Goal: Ask a question

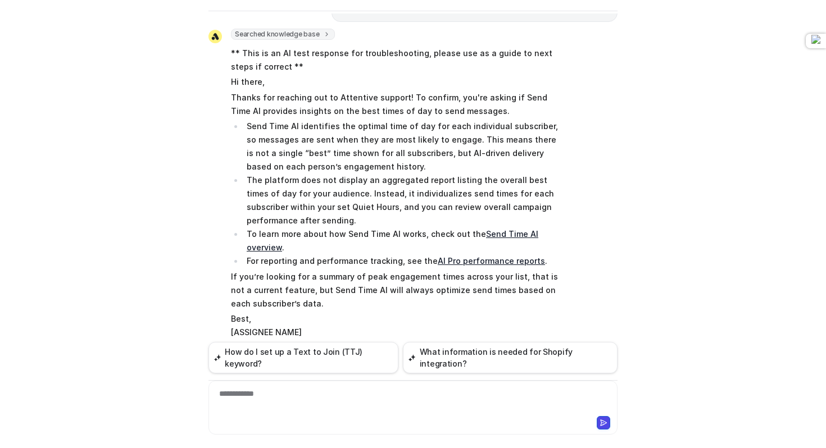
scroll to position [496, 0]
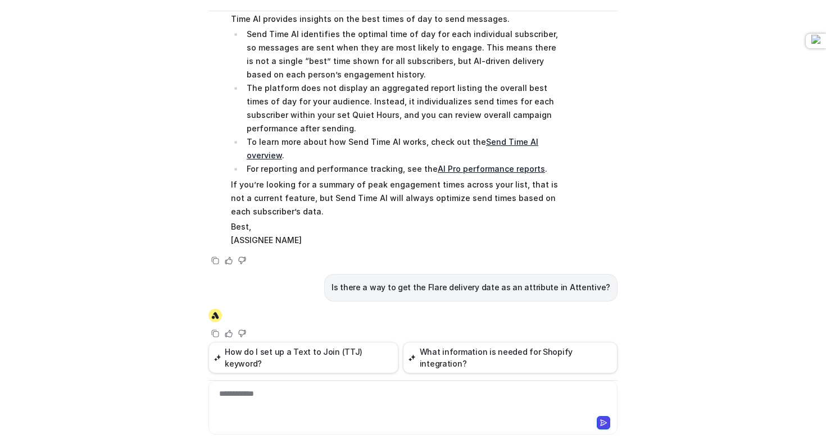
click at [489, 283] on p "Is there a way to get the Flare delivery date as an attribute in Attentive?" at bounding box center [470, 287] width 279 height 13
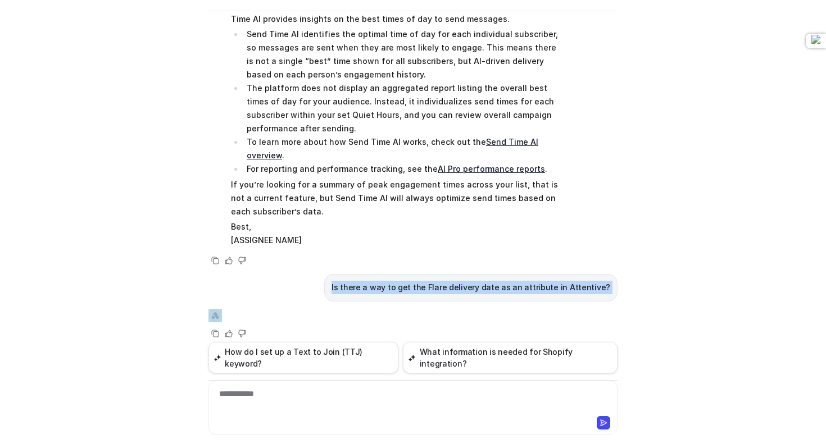
click at [489, 283] on p "Is there a way to get the Flare delivery date as an attribute in Attentive?" at bounding box center [470, 287] width 279 height 13
copy span "Is there a way to get the Flare delivery date as an attribute in Attentive?"
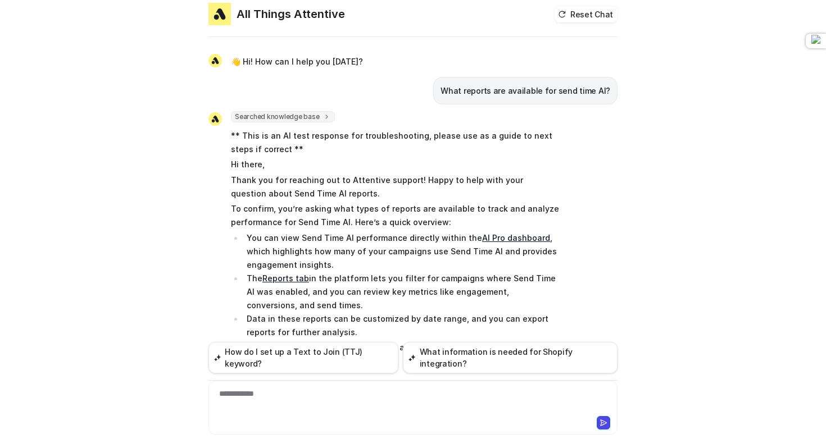
scroll to position [0, 0]
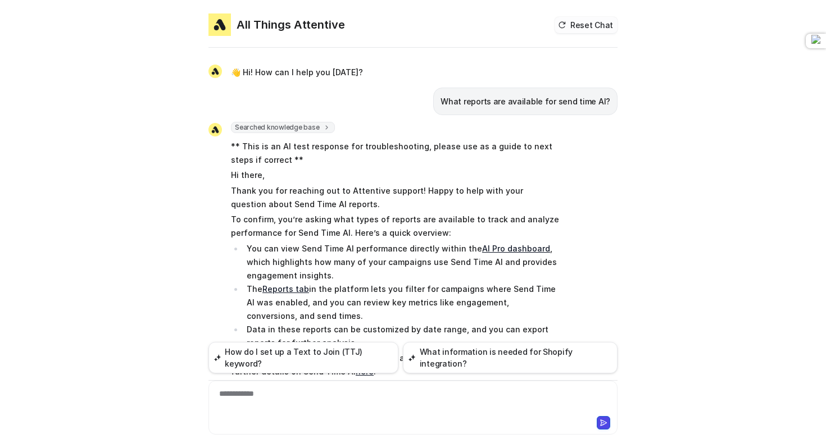
click at [583, 28] on button "Reset Chat" at bounding box center [586, 25] width 63 height 16
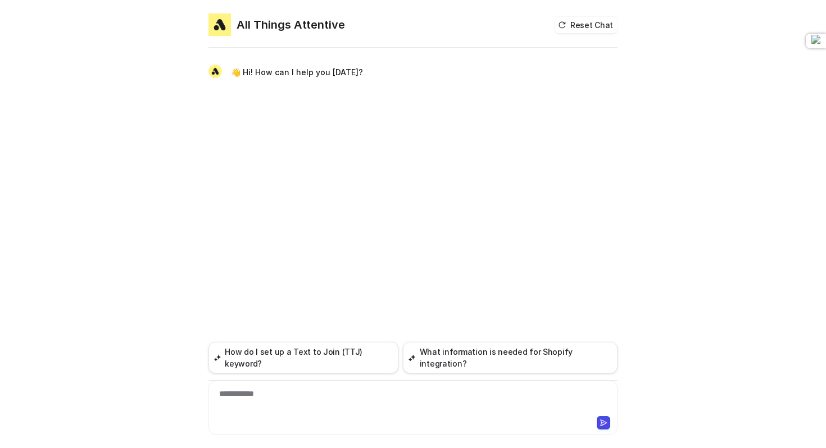
click at [287, 403] on div "**********" at bounding box center [412, 401] width 403 height 26
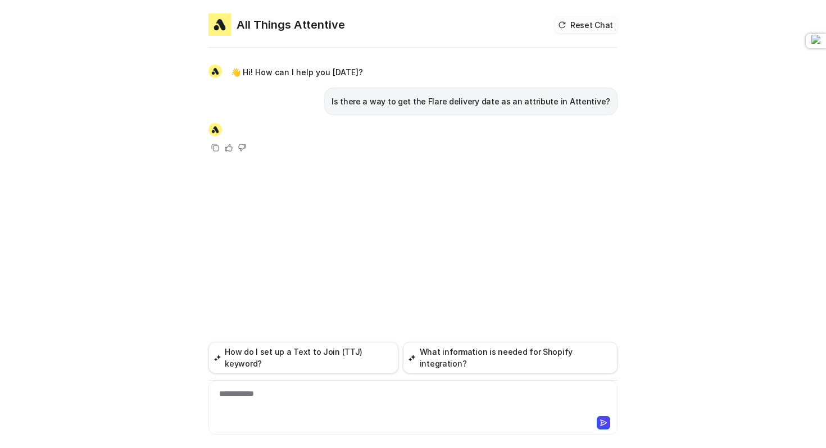
click at [587, 31] on button "Reset Chat" at bounding box center [586, 25] width 63 height 16
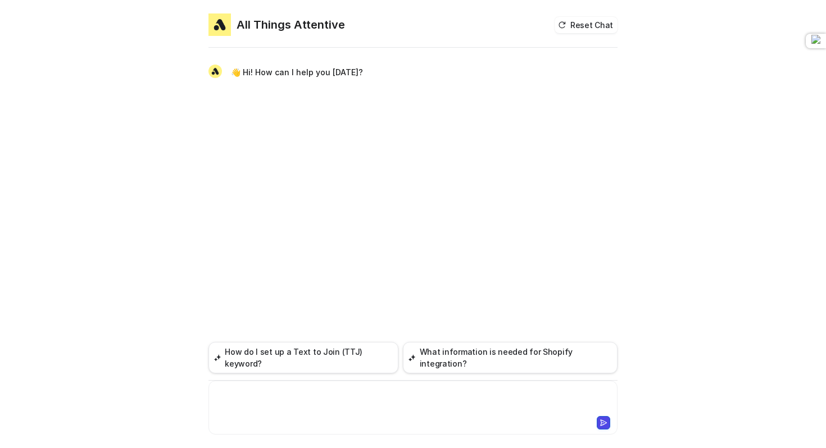
click at [316, 394] on div at bounding box center [412, 401] width 403 height 26
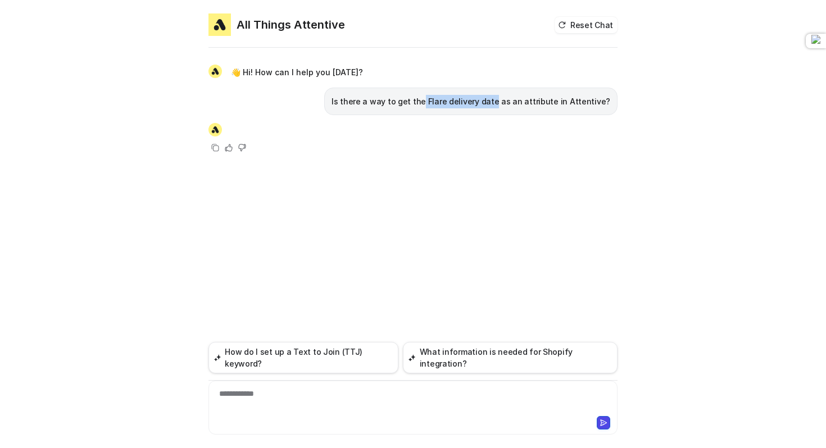
drag, startPoint x: 442, startPoint y: 101, endPoint x: 510, endPoint y: 102, distance: 68.0
click at [510, 102] on p "Is there a way to get the Flare delivery date as an attribute in Attentive?" at bounding box center [470, 101] width 279 height 13
copy p "Flare delivery date"
